Goal: Contribute content: Contribute content

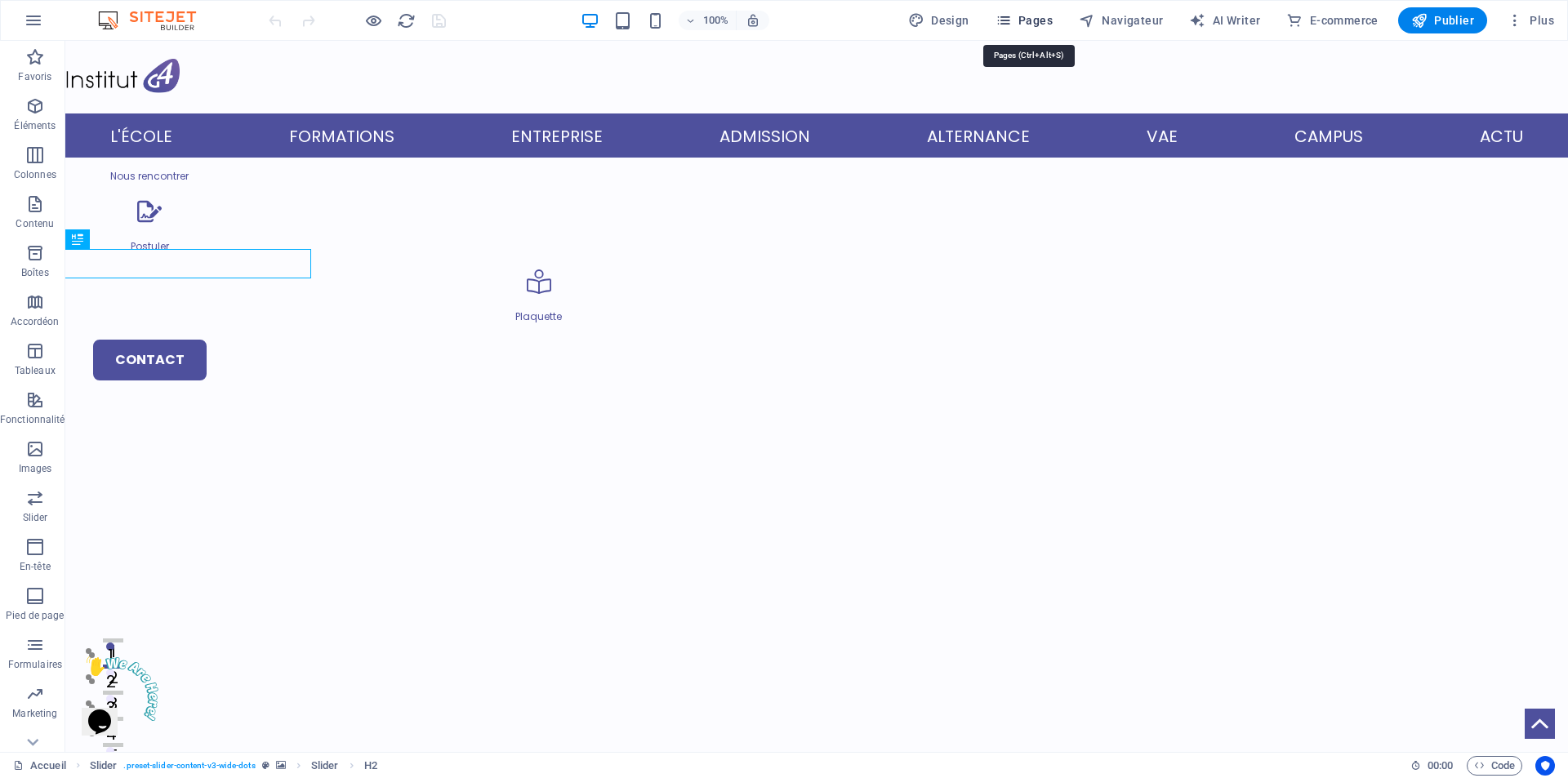
click at [1012, 15] on icon "button" at bounding box center [1003, 20] width 16 height 16
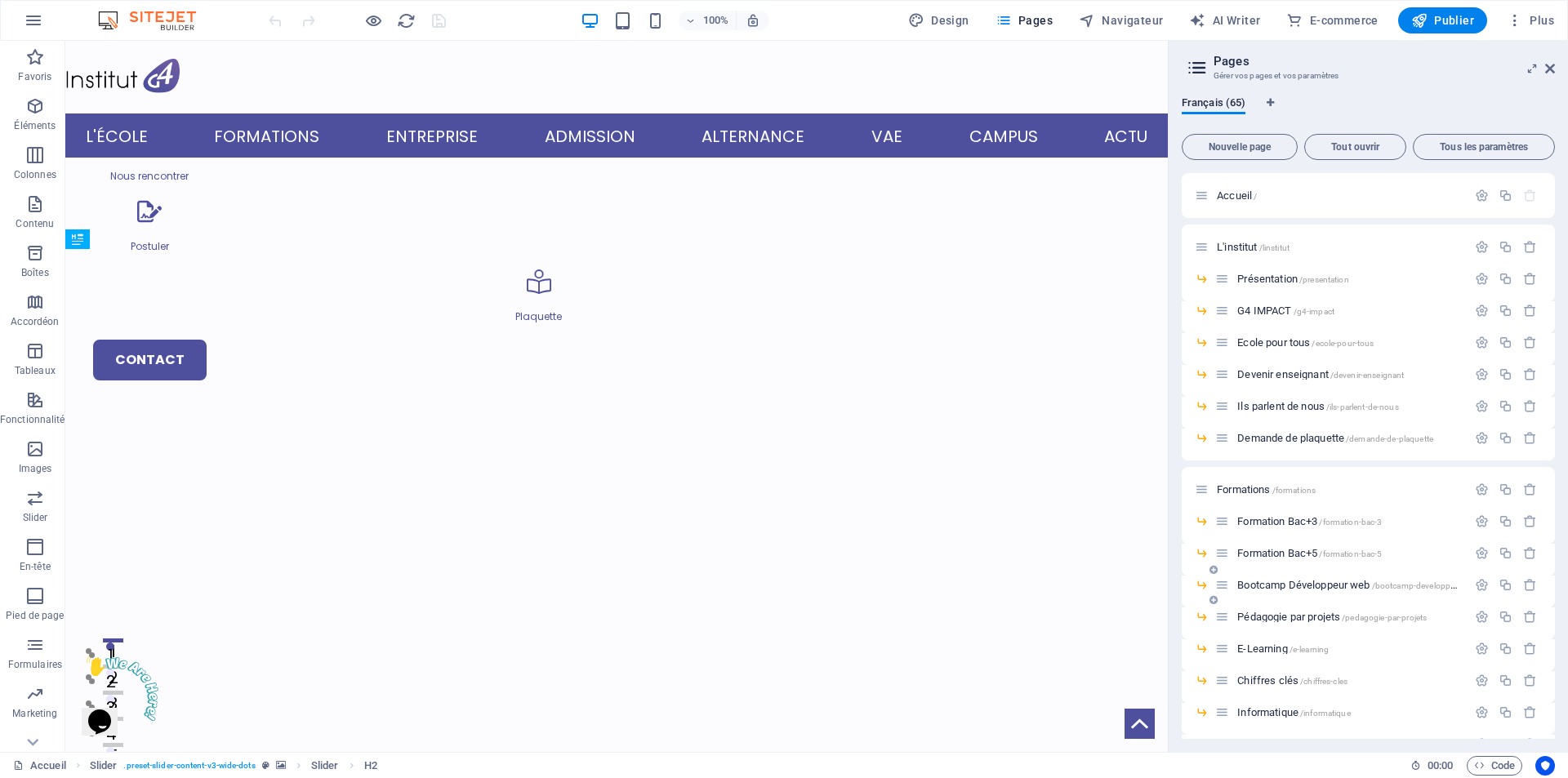
click at [1364, 584] on span "Bootcamp Développeur web /bootcamp-developpeur-web" at bounding box center [1359, 585] width 243 height 13
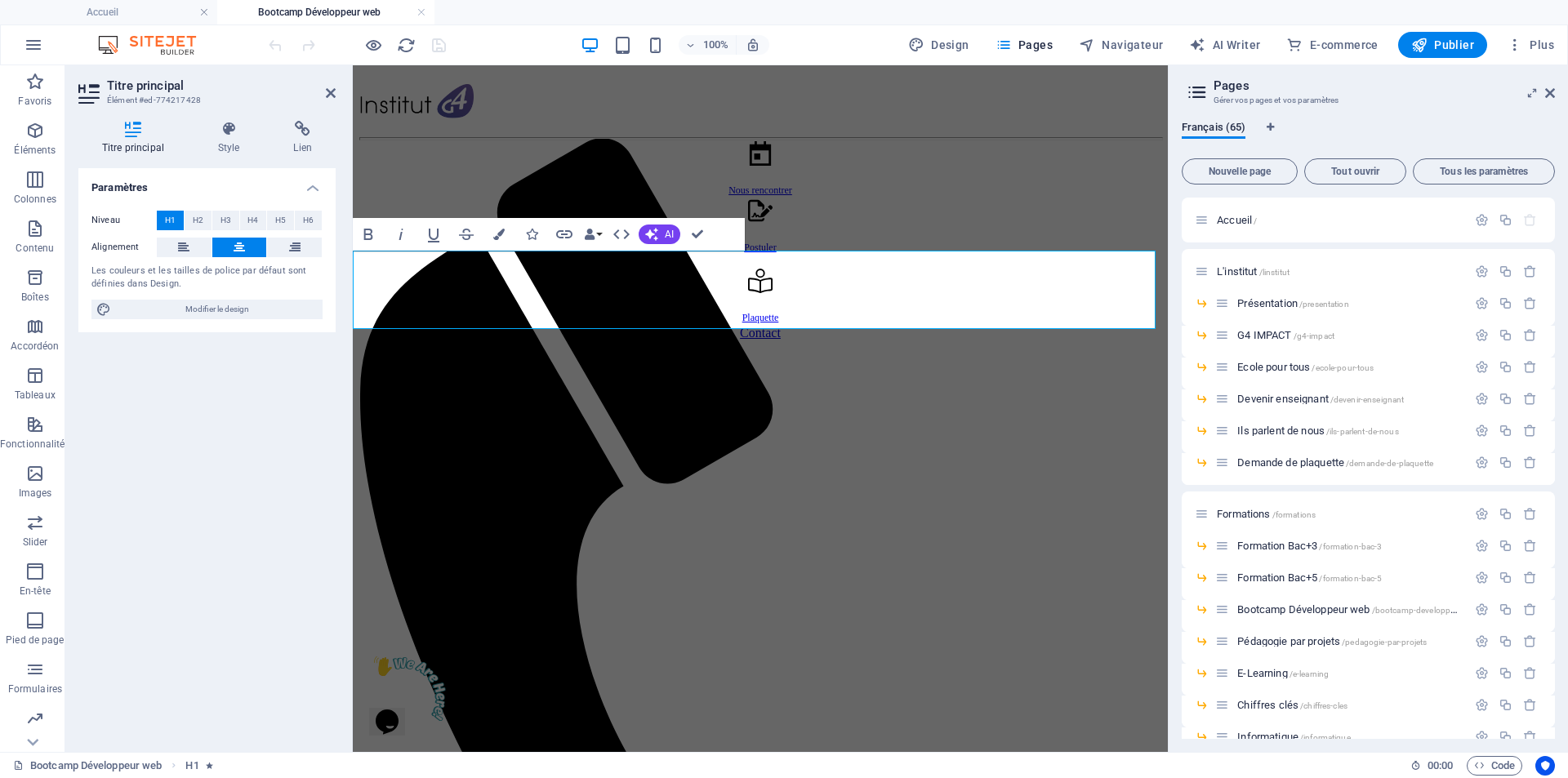
drag, startPoint x: 767, startPoint y: 268, endPoint x: 459, endPoint y: 265, distance: 308.0
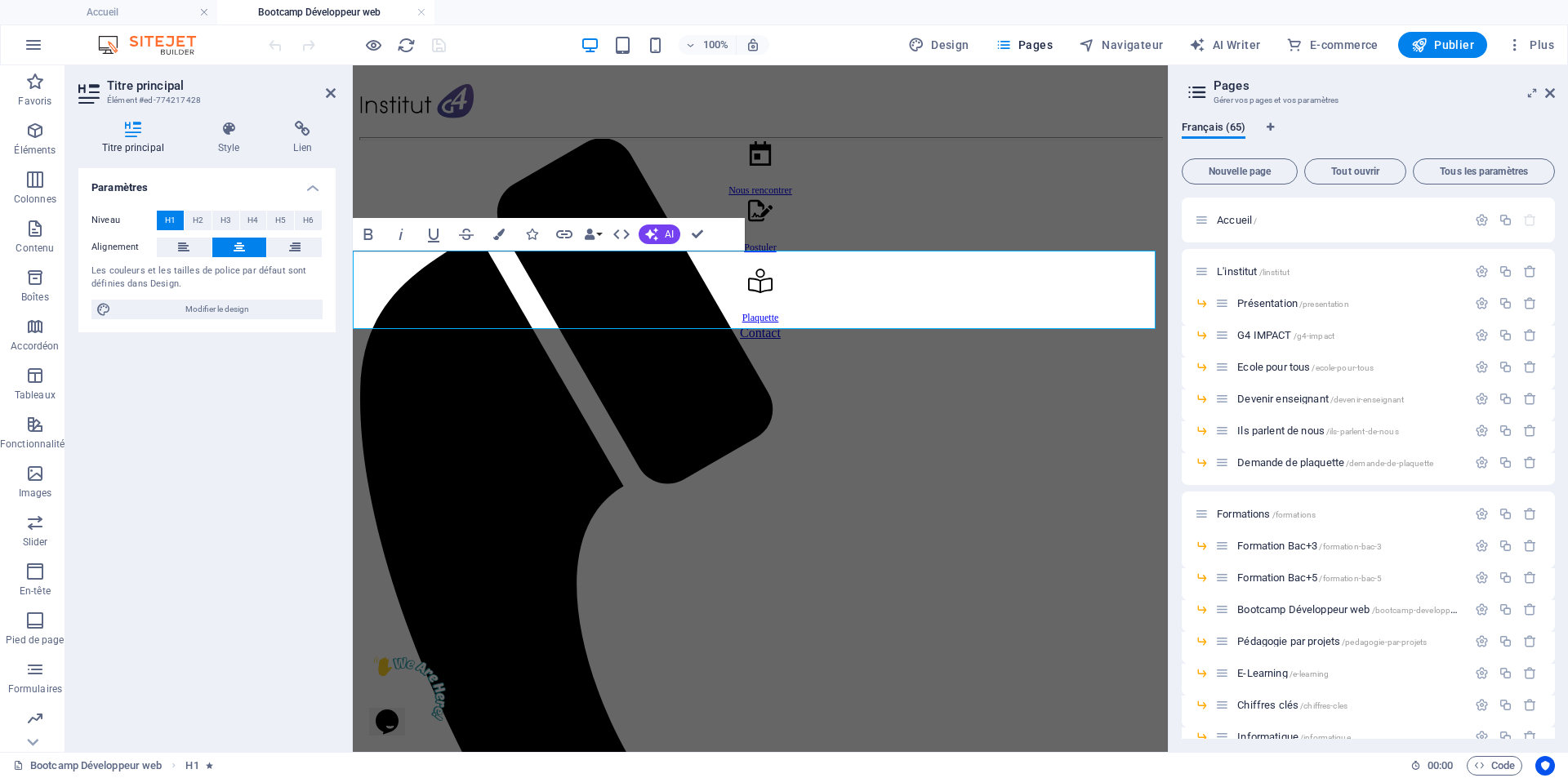
drag, startPoint x: 764, startPoint y: 272, endPoint x: 454, endPoint y: 272, distance: 310.0
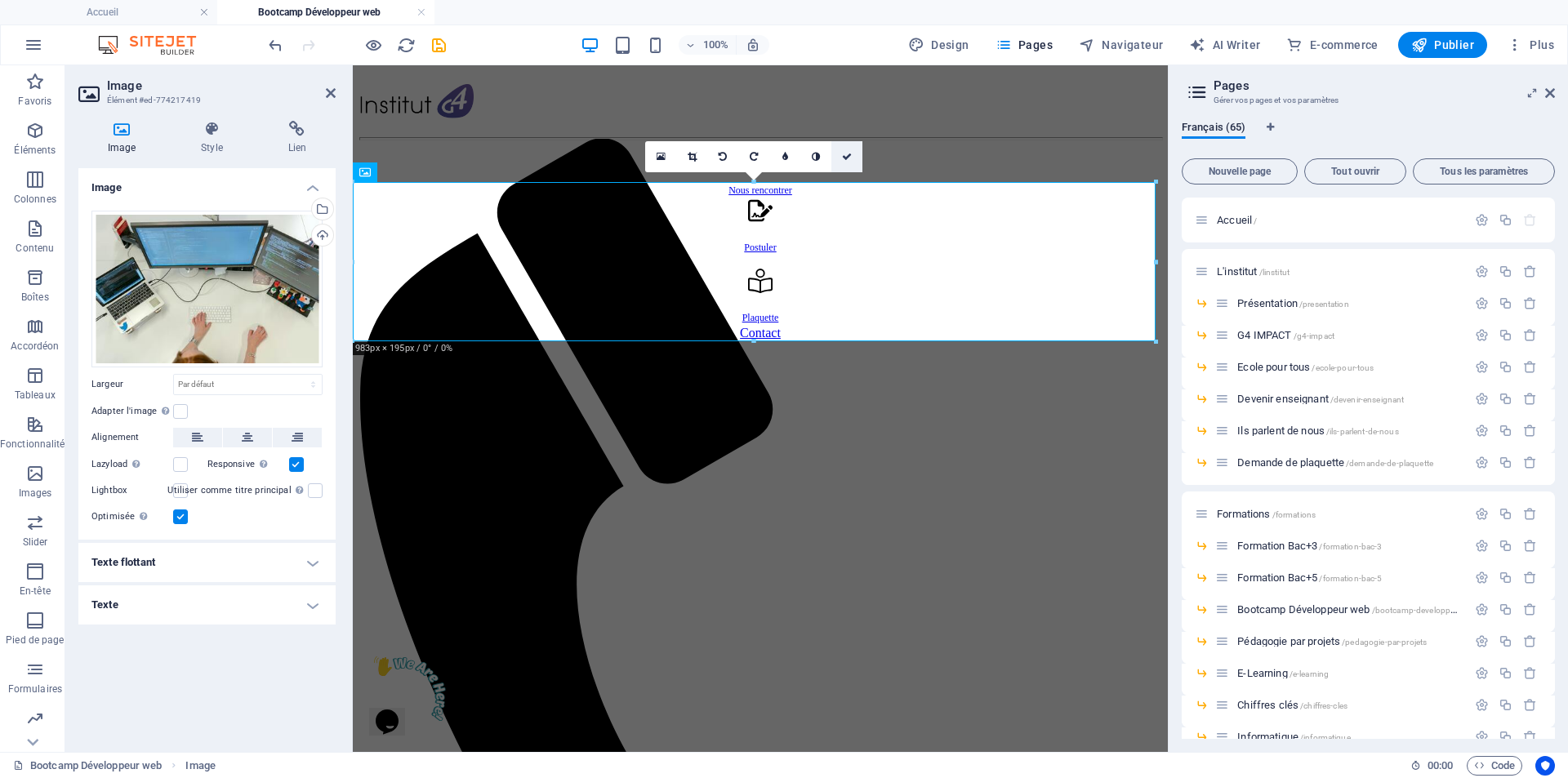
click at [848, 157] on icon at bounding box center [847, 157] width 10 height 10
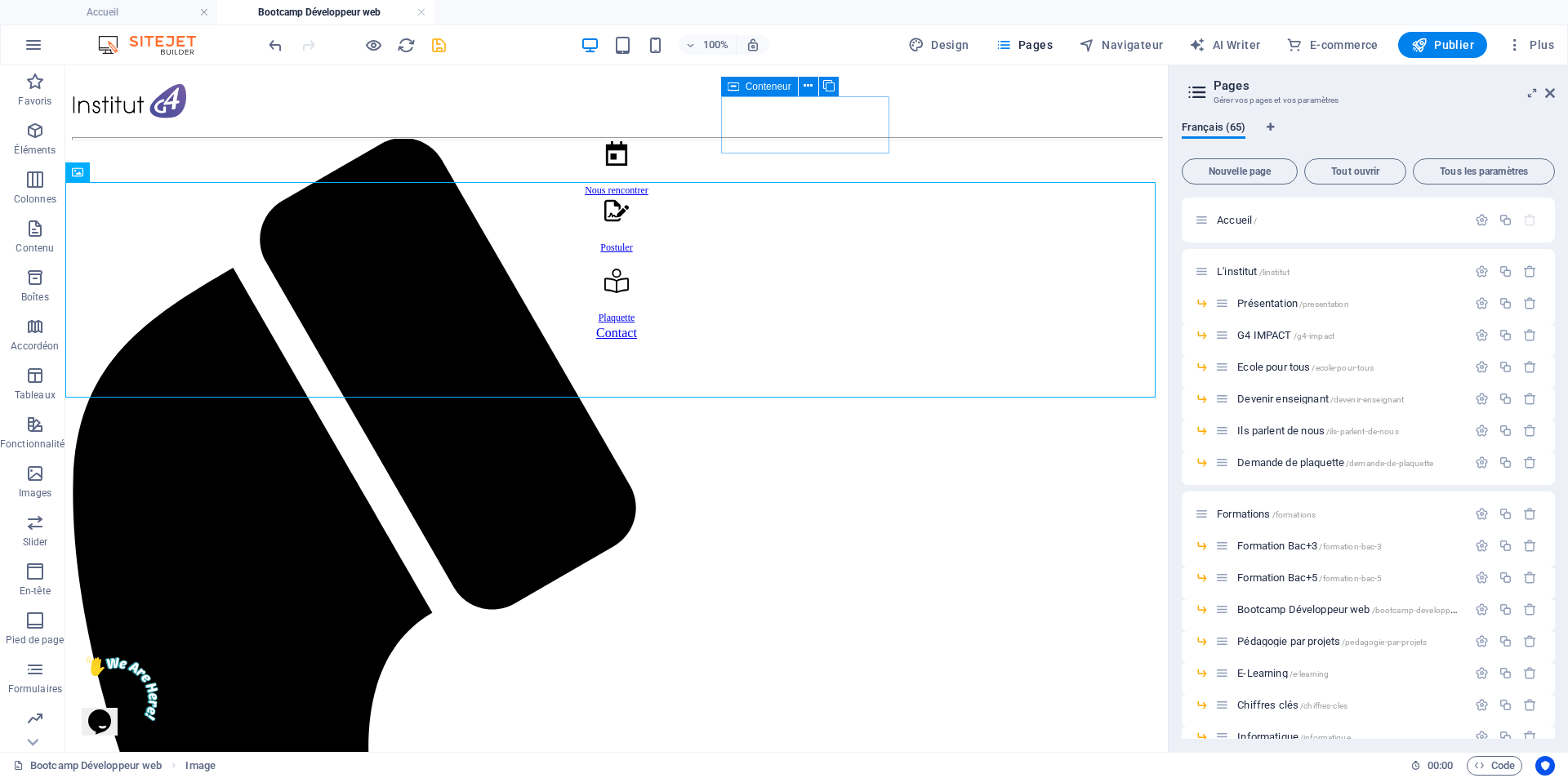
click at [441, 50] on icon "save" at bounding box center [439, 44] width 18 height 18
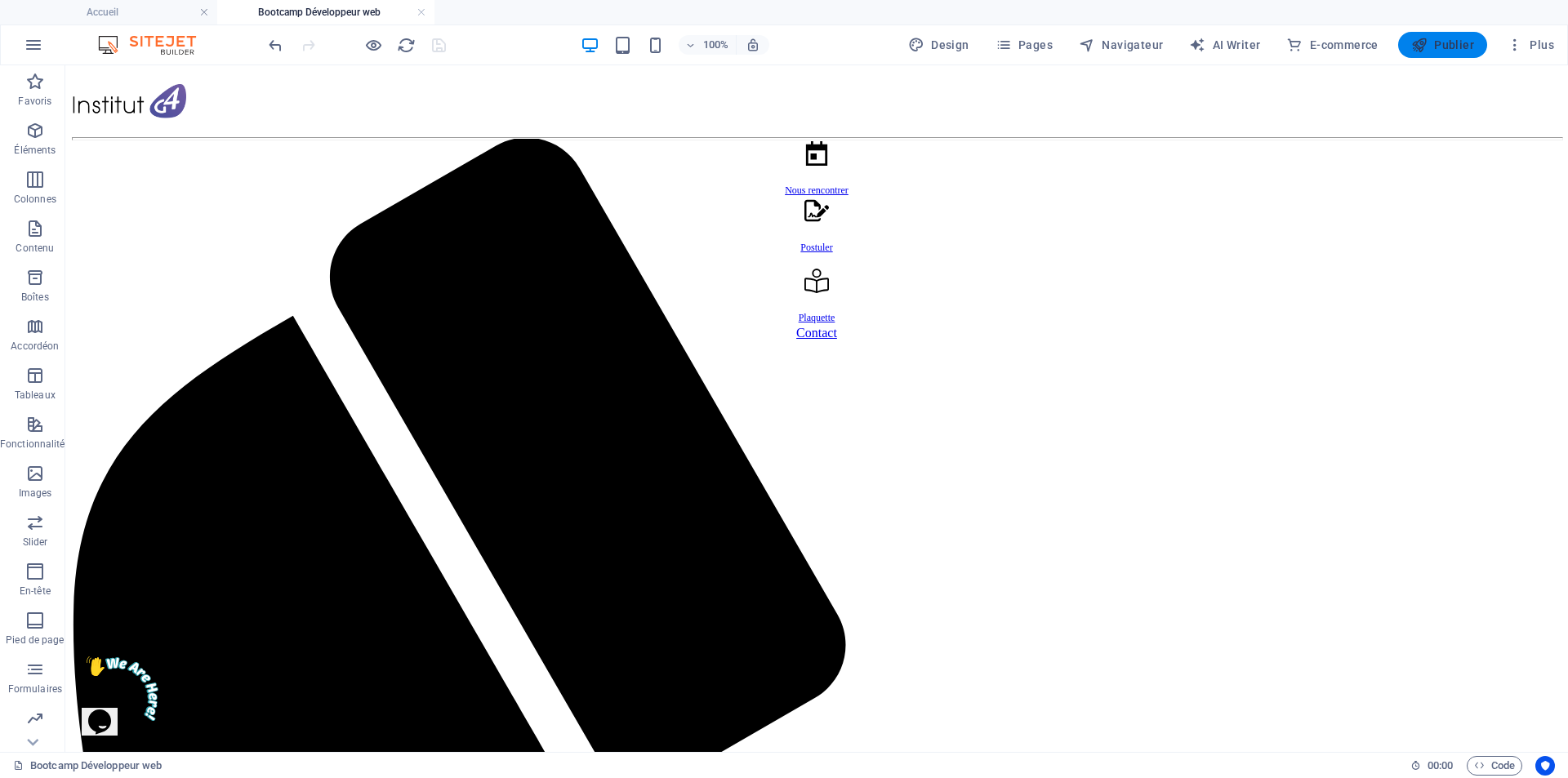
click at [1447, 52] on span "Publier" at bounding box center [1442, 44] width 63 height 16
